Goal: Navigation & Orientation: Find specific page/section

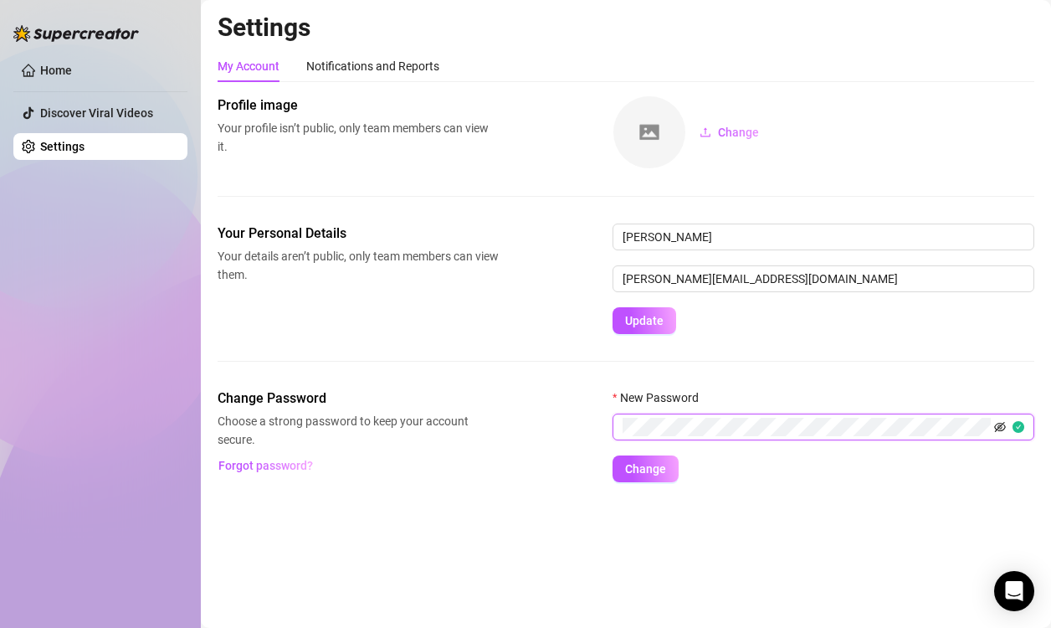
click at [998, 426] on icon "eye-invisible" at bounding box center [1001, 427] width 12 height 10
click at [648, 470] on span "Change" at bounding box center [645, 468] width 41 height 13
click at [582, 187] on div "Profile image Your profile isn’t public, only team members can view it. Change" at bounding box center [626, 159] width 817 height 128
click at [535, 343] on div "Your Personal Details Your details aren’t public, only team members can view th…" at bounding box center [626, 305] width 817 height 165
click at [83, 118] on link "Discover Viral Videos" at bounding box center [96, 112] width 113 height 13
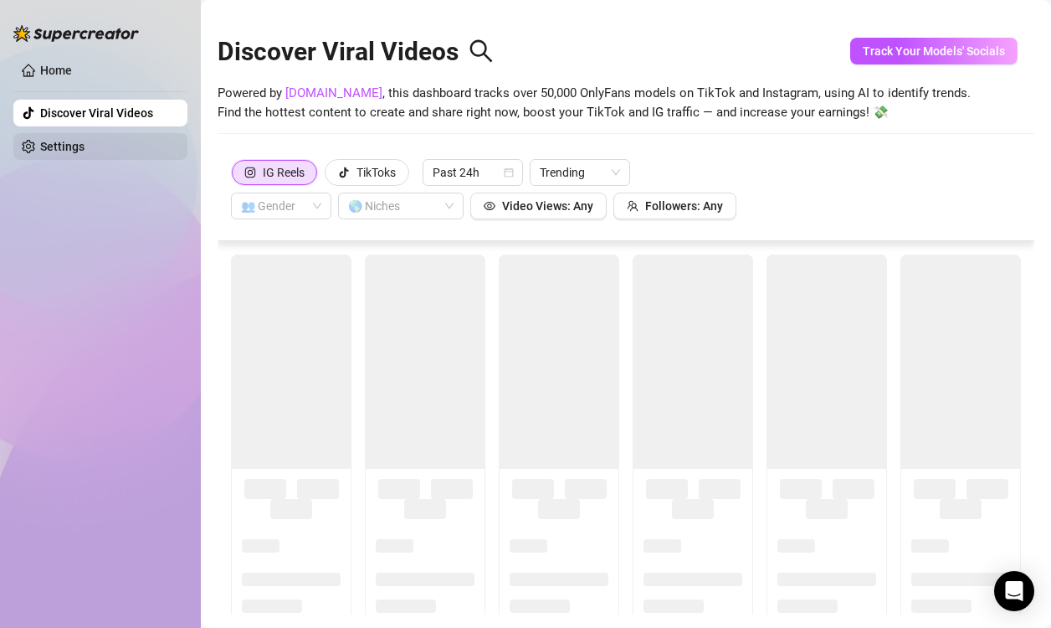
click at [81, 141] on link "Settings" at bounding box center [62, 146] width 44 height 13
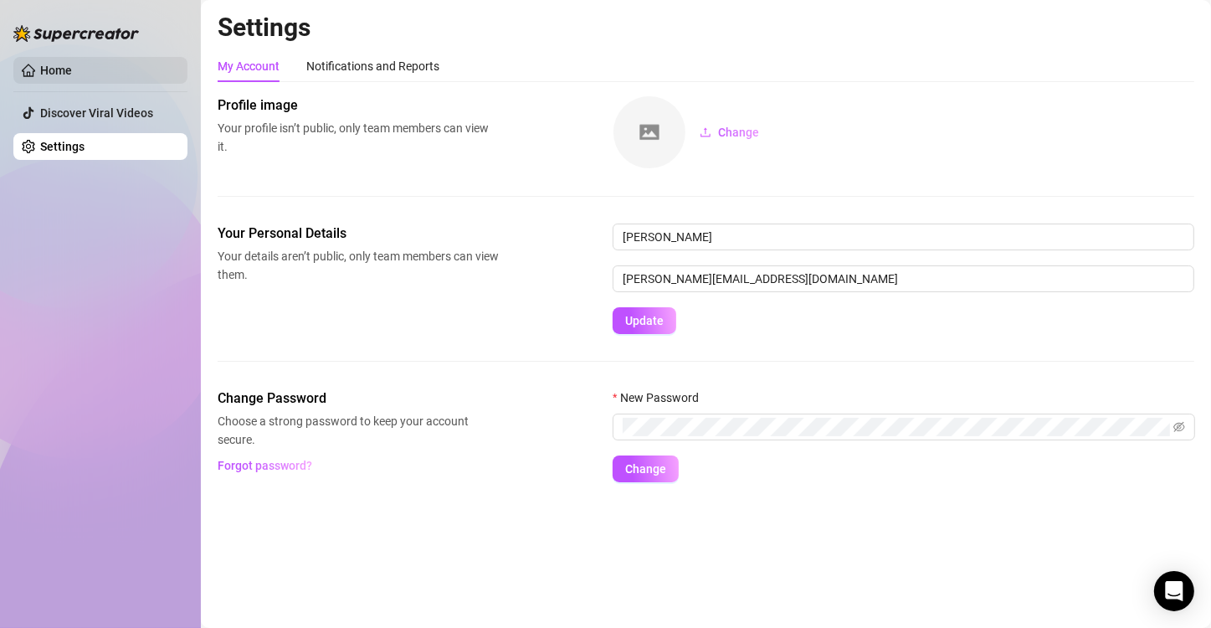
click at [43, 64] on link "Home" at bounding box center [56, 70] width 32 height 13
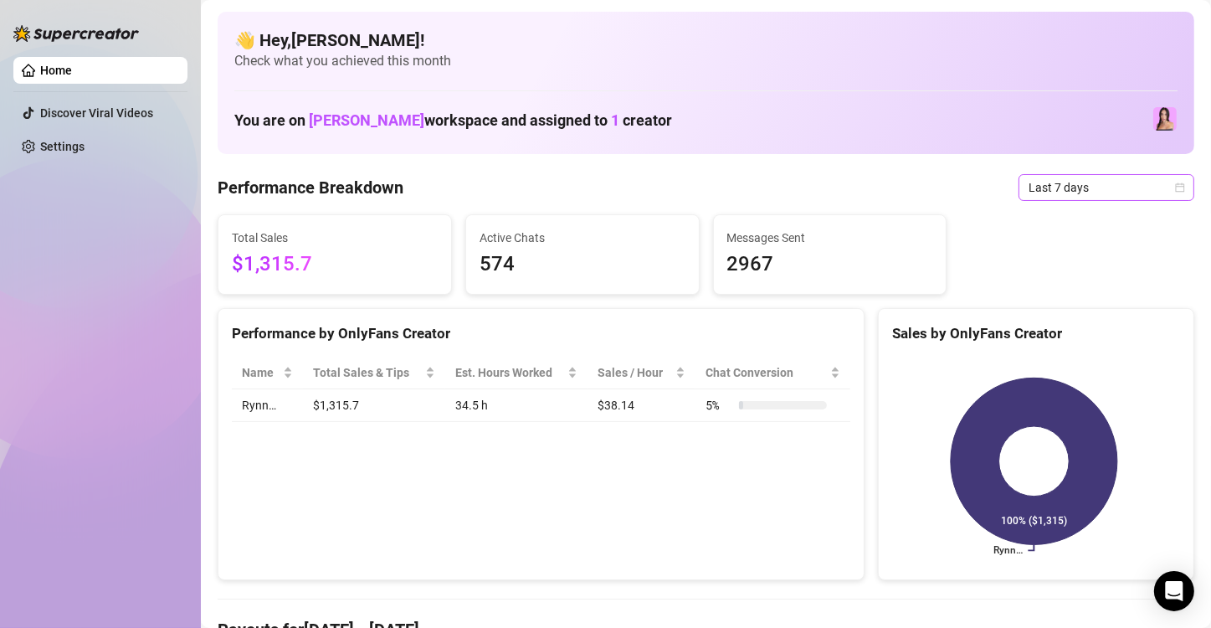
click at [1050, 187] on span "Last 7 days" at bounding box center [1107, 187] width 156 height 25
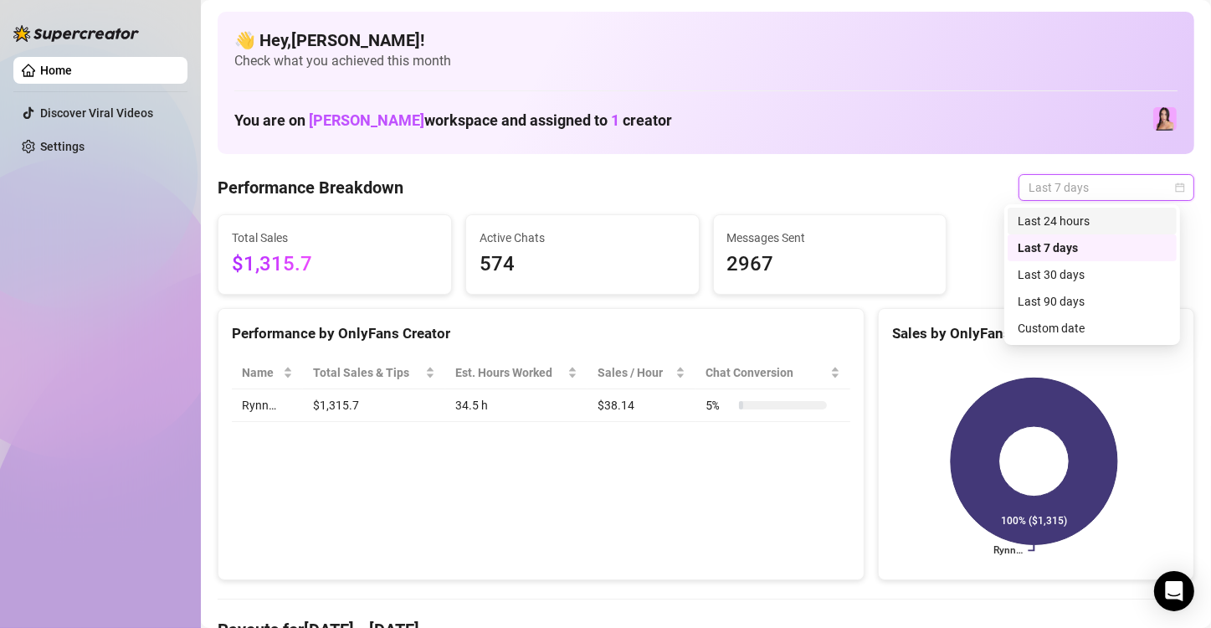
click at [1042, 221] on div "Last 24 hours" at bounding box center [1092, 221] width 149 height 18
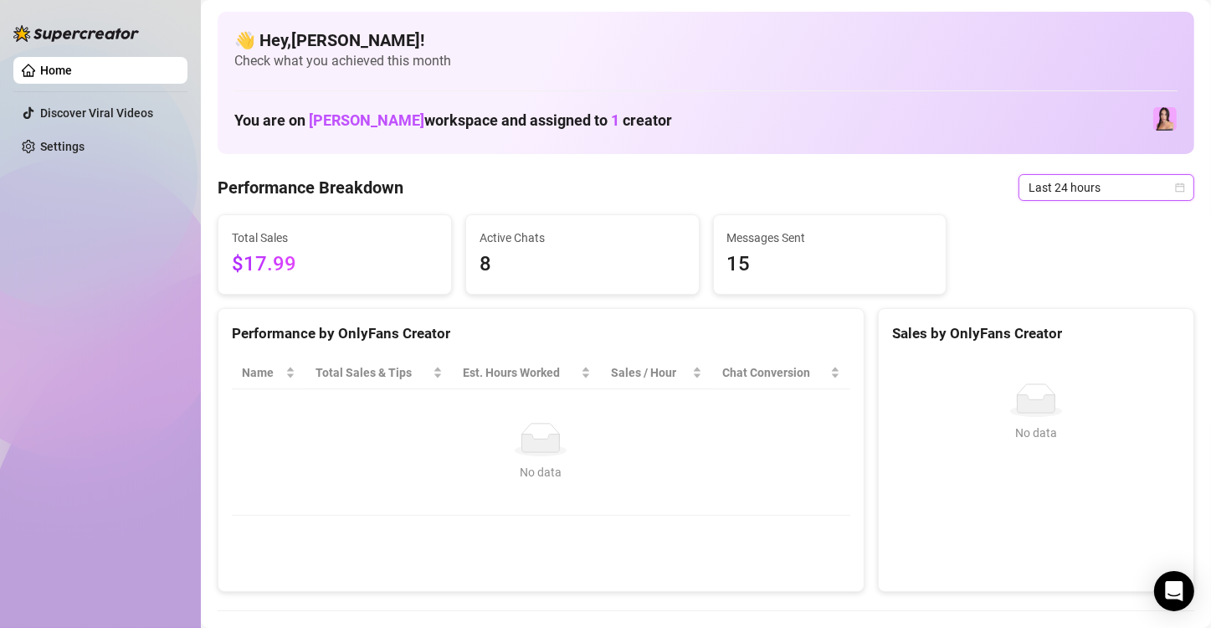
click at [1050, 181] on span "Last 24 hours" at bounding box center [1107, 187] width 156 height 25
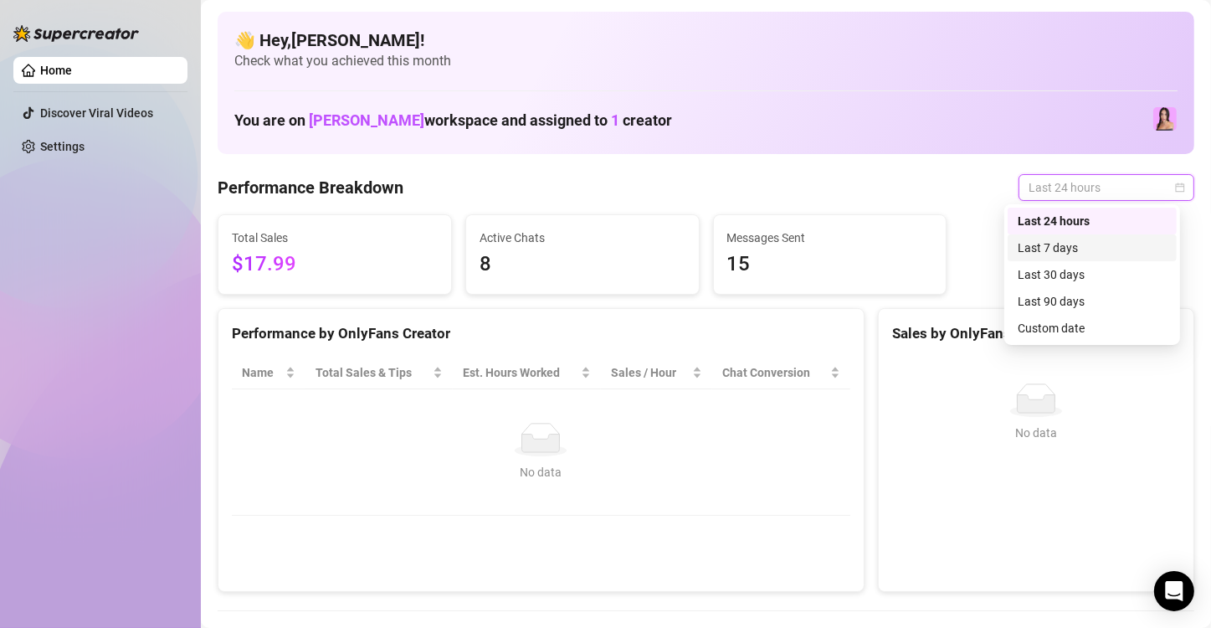
click at [1025, 251] on div "Last 7 days" at bounding box center [1092, 248] width 149 height 18
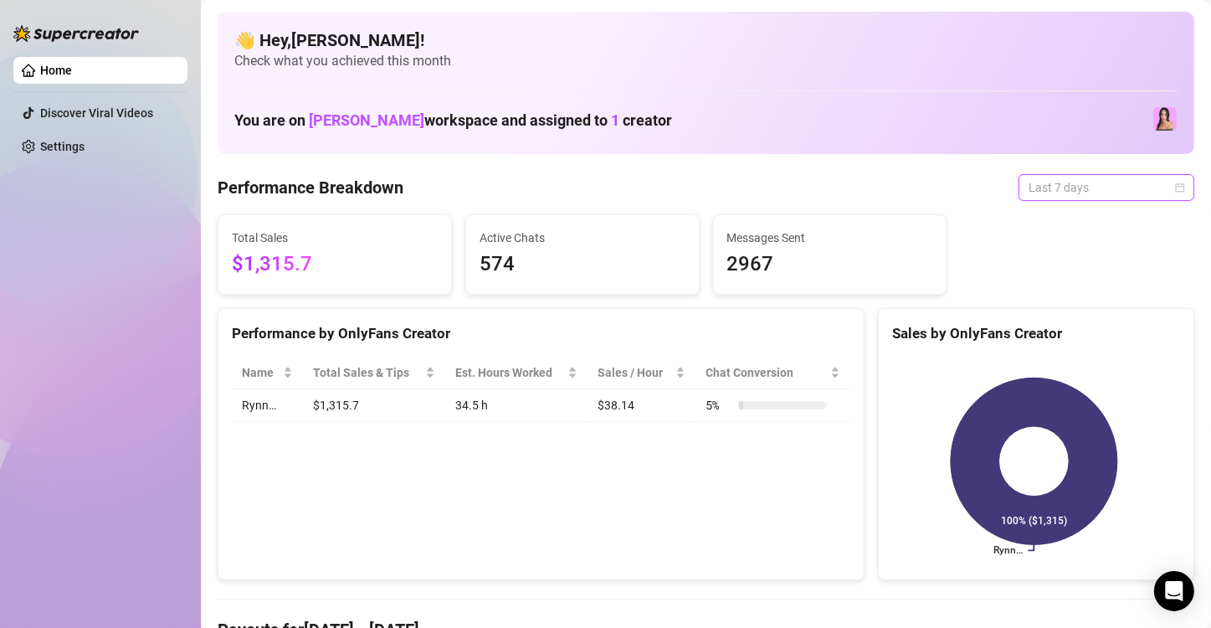
click at [1050, 187] on span "Last 7 days" at bounding box center [1107, 187] width 156 height 25
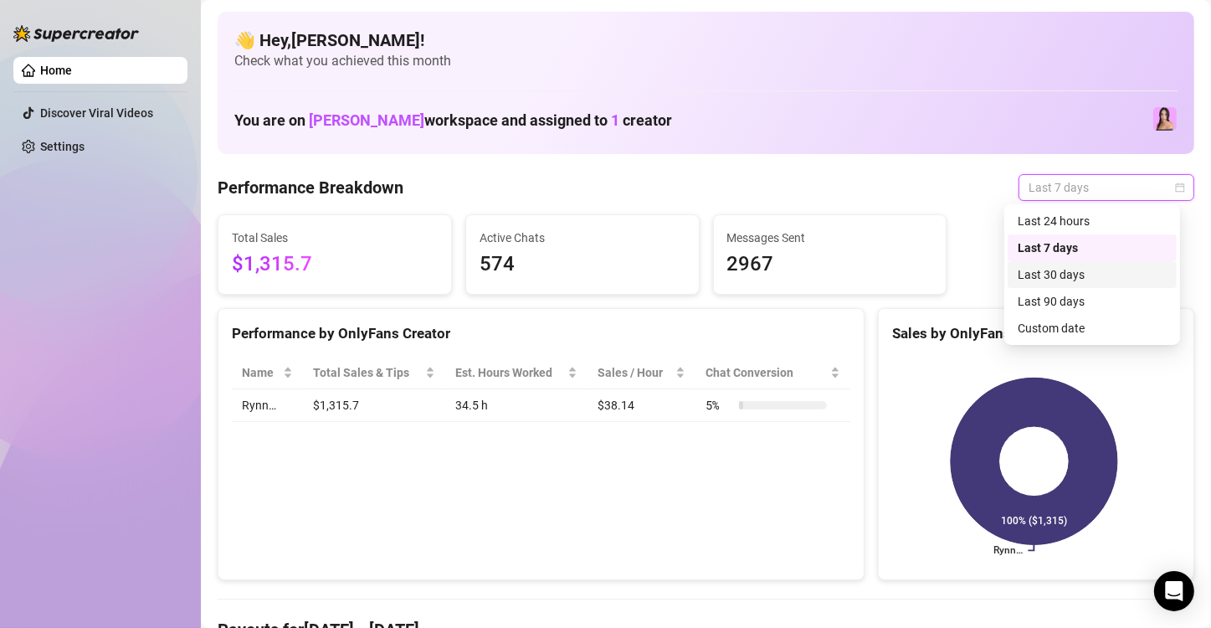
click at [1050, 268] on div "Last 30 days" at bounding box center [1092, 274] width 149 height 18
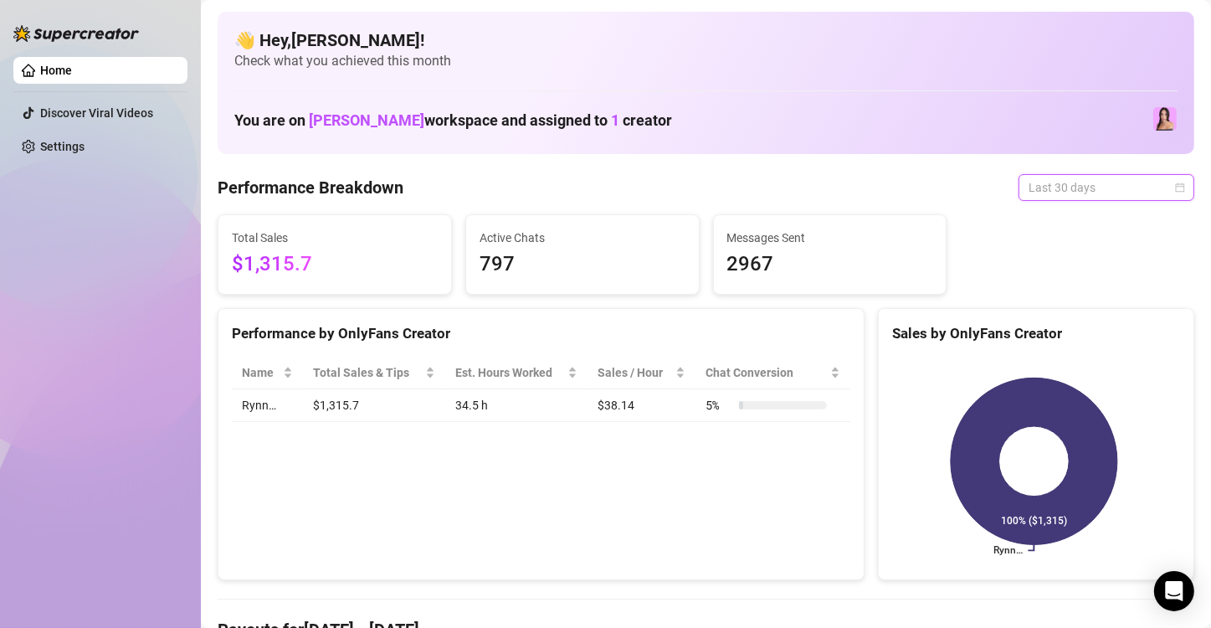
click at [1050, 184] on span "Last 30 days" at bounding box center [1107, 187] width 156 height 25
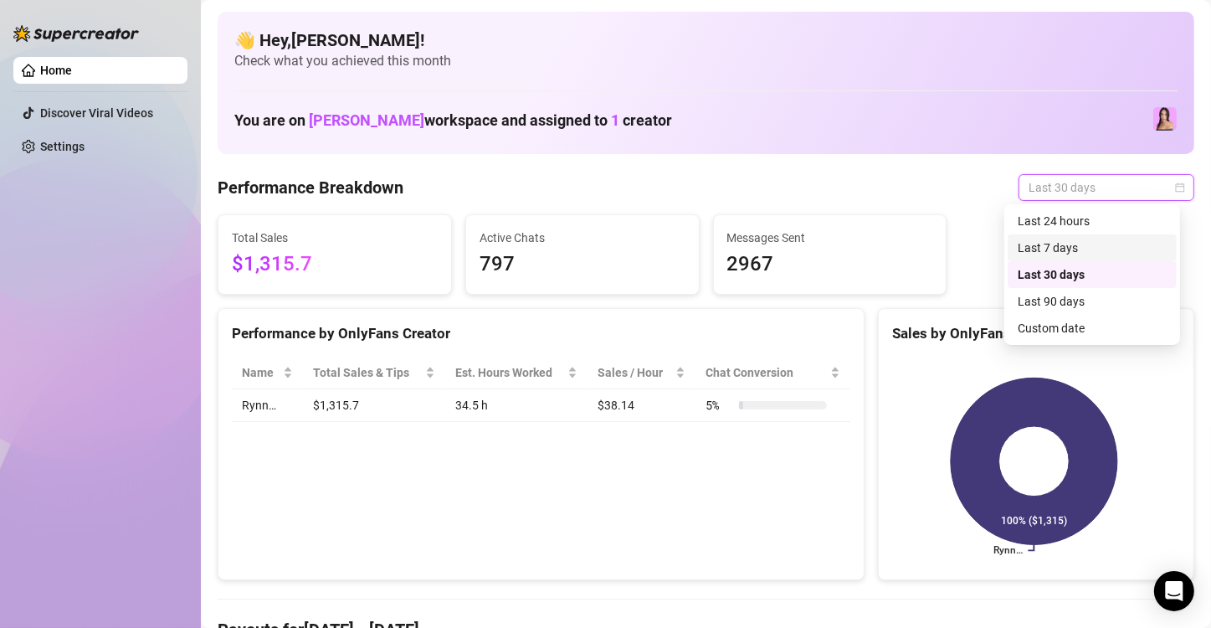
drag, startPoint x: 1070, startPoint y: 248, endPoint x: 1024, endPoint y: 253, distance: 47.1
click at [1050, 248] on div "Last 7 days" at bounding box center [1092, 248] width 149 height 18
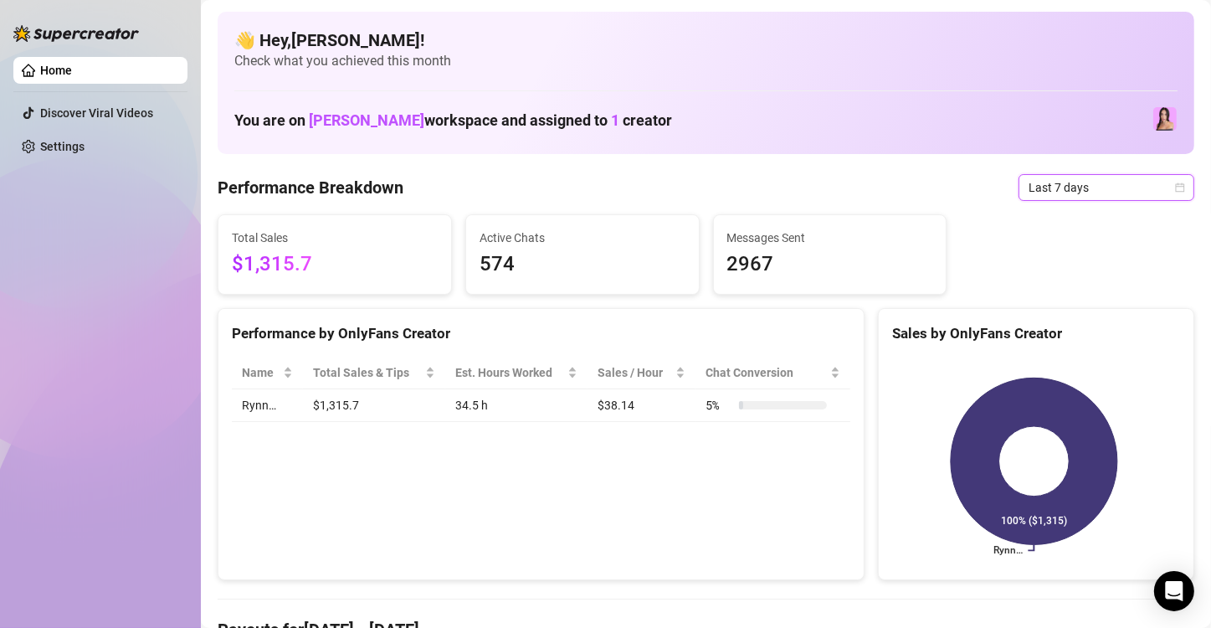
drag, startPoint x: 190, startPoint y: 316, endPoint x: 4, endPoint y: 126, distance: 265.7
click at [188, 315] on aside "Home Discover Viral Videos Settings" at bounding box center [100, 314] width 201 height 628
